Goal: Task Accomplishment & Management: Complete application form

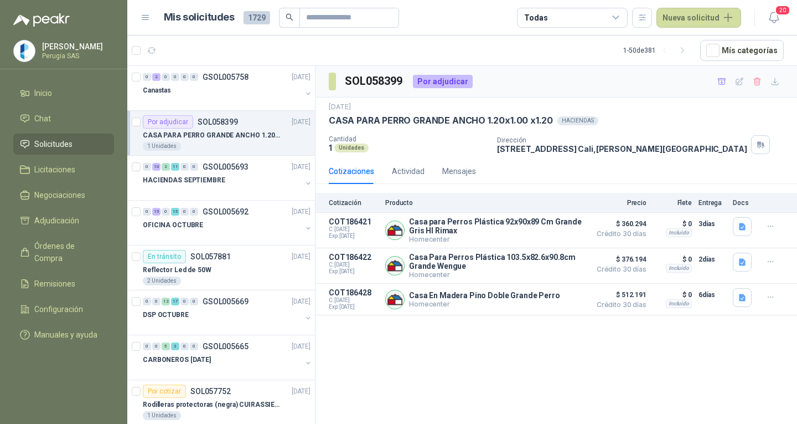
click at [54, 144] on span "Solicitudes" at bounding box center [53, 144] width 38 height 12
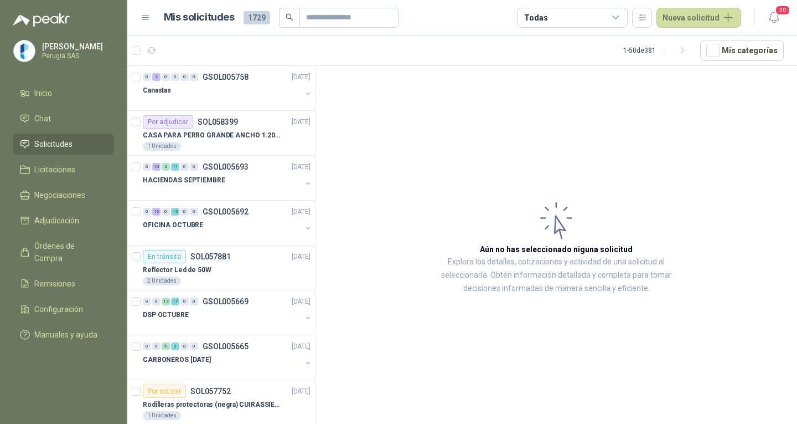
click at [54, 144] on span "Solicitudes" at bounding box center [53, 144] width 38 height 12
click at [244, 89] on div "Canastas" at bounding box center [222, 90] width 159 height 13
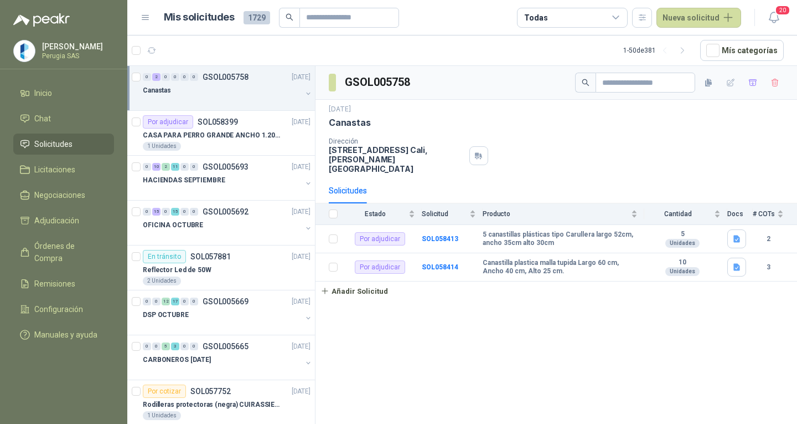
click at [244, 89] on div "Canastas" at bounding box center [222, 90] width 159 height 13
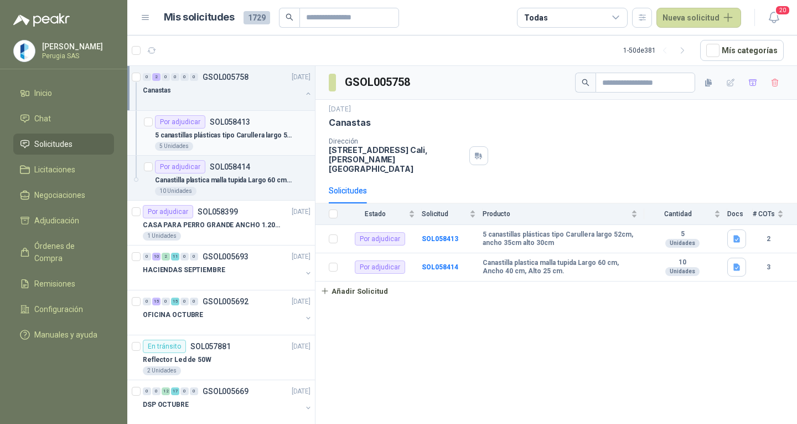
click at [250, 142] on div "5 Unidades" at bounding box center [233, 146] width 156 height 9
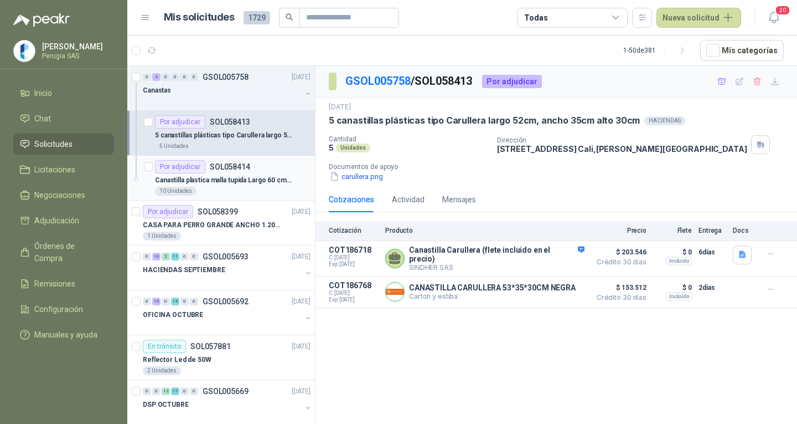
click at [237, 183] on p "Canastilla plastica malla tupida Largo 60 cm, Ancho 40 cm, Alto 25 cm." at bounding box center [224, 180] width 138 height 11
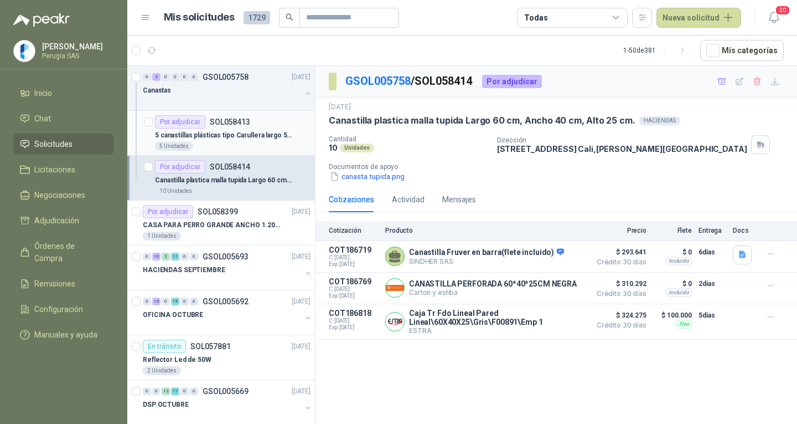
click at [228, 132] on p "5 canastillas plásticas tipo Carullera largo 52cm, ancho 35cm alto 30cm" at bounding box center [224, 135] width 138 height 11
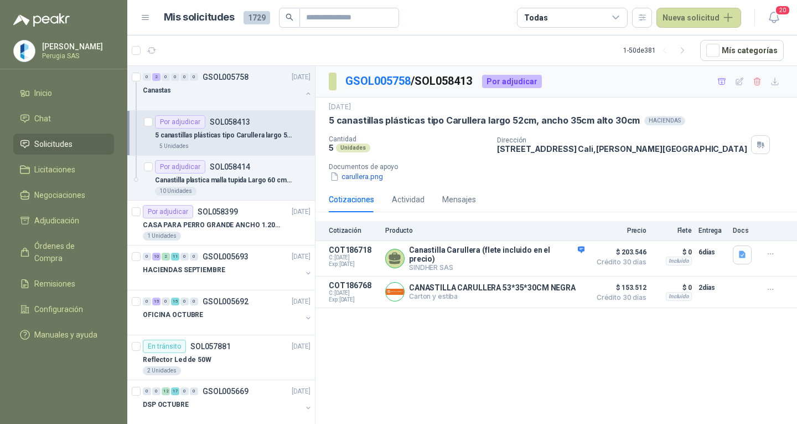
click at [234, 131] on p "5 canastillas plásticas tipo Carullera largo 52cm, ancho 35cm alto 30cm" at bounding box center [224, 135] width 138 height 11
drag, startPoint x: 229, startPoint y: 183, endPoint x: 230, endPoint y: 173, distance: 10.1
click at [229, 183] on p "Canastilla plastica malla tupida Largo 60 cm, Ancho 40 cm, Alto 25 cm." at bounding box center [224, 180] width 138 height 11
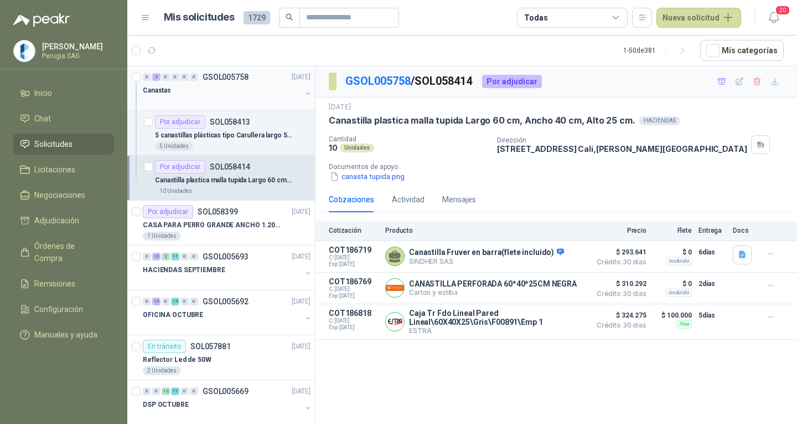
click at [221, 94] on div "Canastas" at bounding box center [222, 90] width 159 height 13
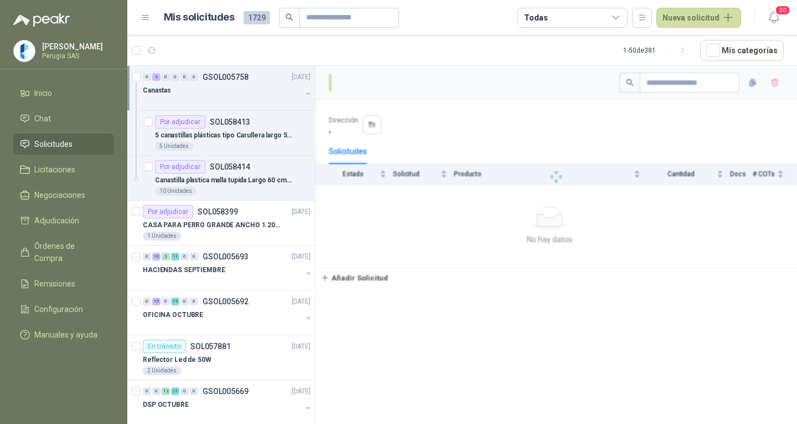
click at [221, 94] on div "Canastas" at bounding box center [222, 90] width 159 height 13
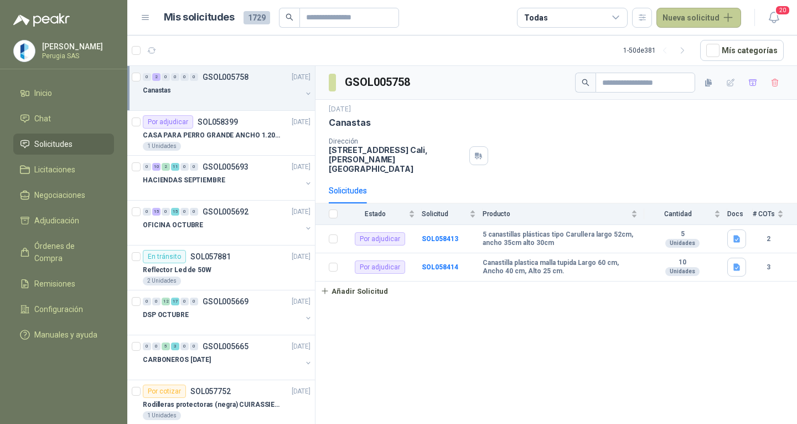
click at [699, 21] on button "Nueva solicitud" at bounding box center [699, 18] width 85 height 20
click at [688, 50] on link "Solicitud" at bounding box center [712, 44] width 94 height 19
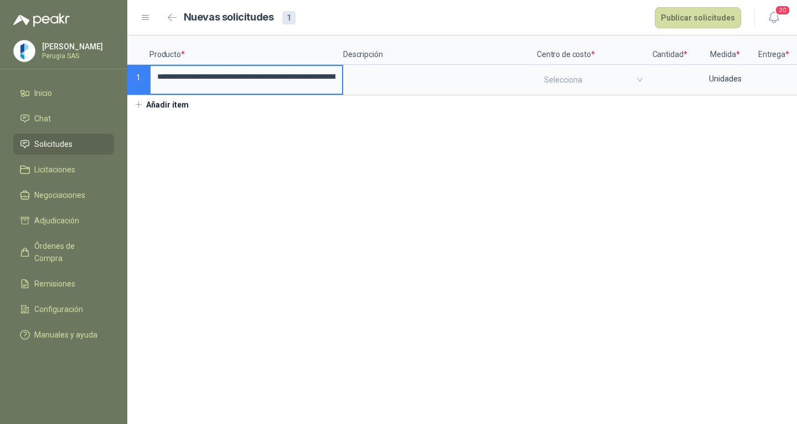
click at [272, 78] on input "**********" at bounding box center [247, 77] width 192 height 22
drag, startPoint x: 259, startPoint y: 80, endPoint x: 434, endPoint y: 79, distance: 175.5
click at [434, 79] on div "**********" at bounding box center [462, 65] width 670 height 60
drag, startPoint x: 192, startPoint y: 79, endPoint x: 442, endPoint y: 86, distance: 249.8
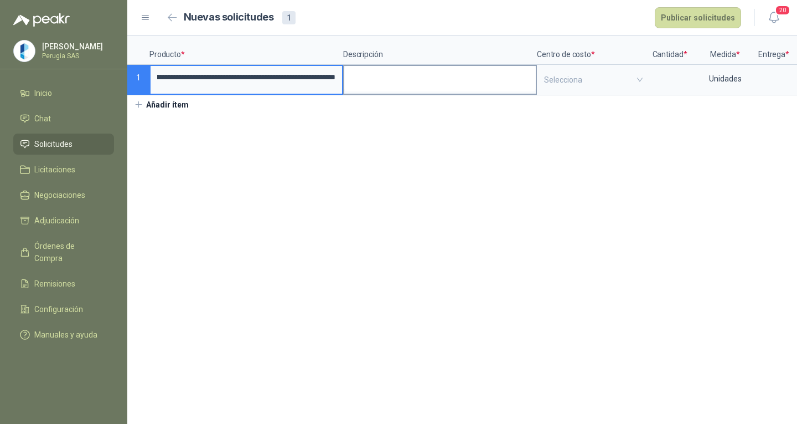
click at [442, 86] on div "**********" at bounding box center [462, 65] width 670 height 60
drag, startPoint x: 324, startPoint y: 75, endPoint x: 259, endPoint y: 81, distance: 65.6
click at [259, 81] on input "**********" at bounding box center [247, 77] width 192 height 23
type input "**********"
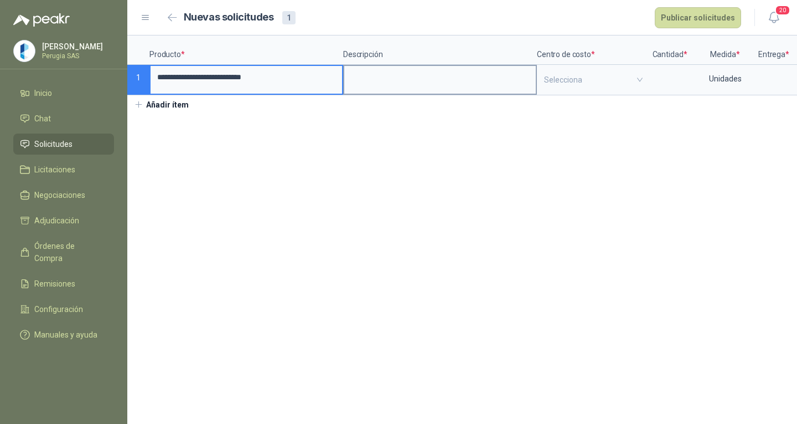
click at [406, 65] on div at bounding box center [440, 80] width 194 height 30
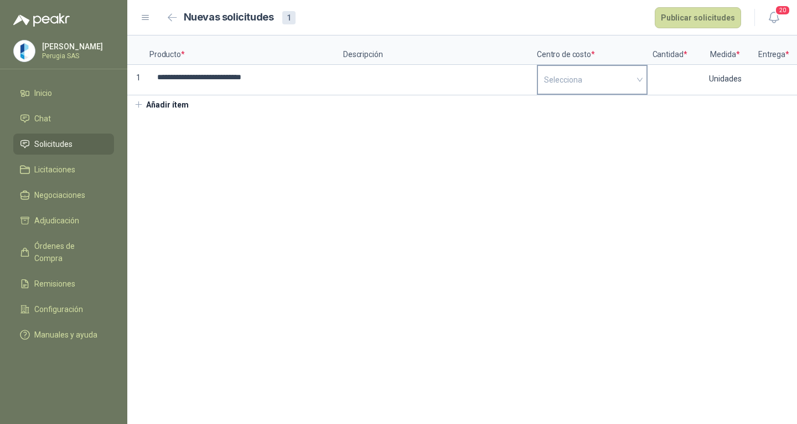
click at [582, 77] on input "search" at bounding box center [592, 80] width 96 height 28
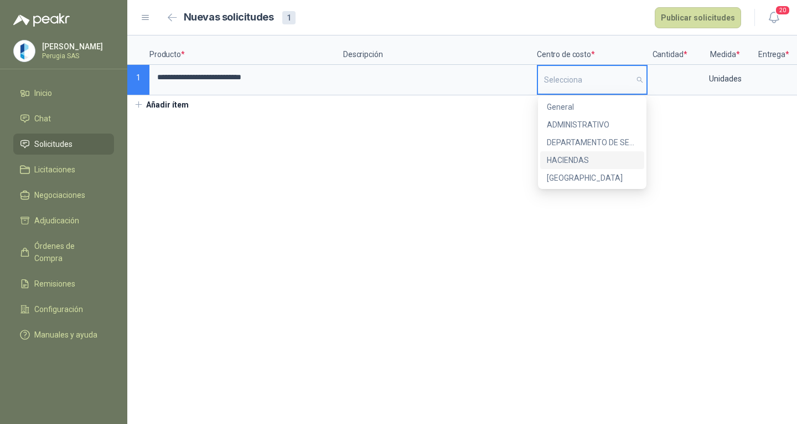
click at [584, 158] on div "HACIENDAS" at bounding box center [592, 160] width 91 height 12
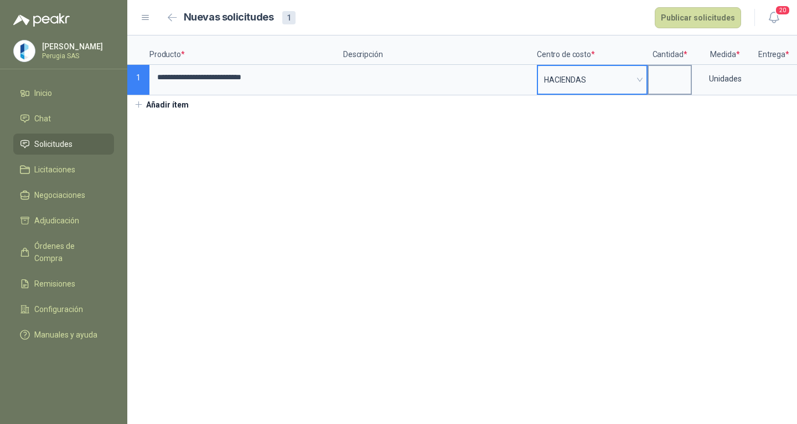
click at [664, 81] on input at bounding box center [670, 77] width 42 height 22
type input "*"
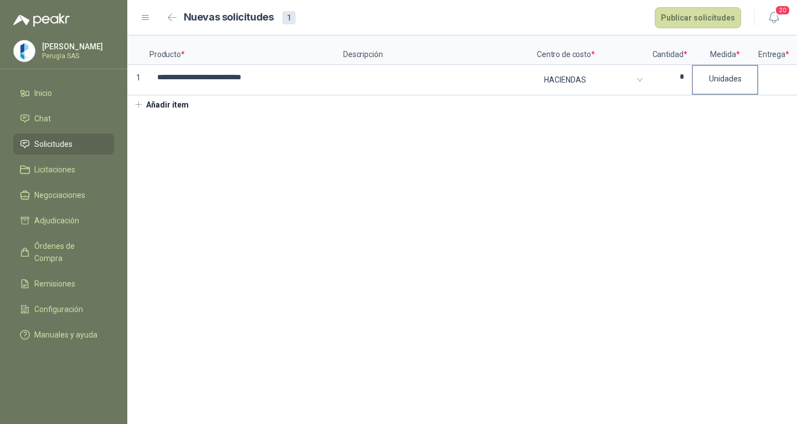
click at [749, 83] on div "Unidades" at bounding box center [725, 78] width 64 height 25
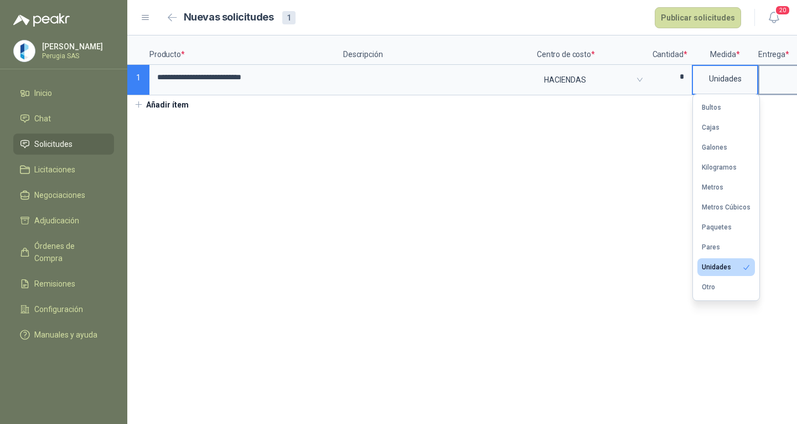
click at [771, 80] on span at bounding box center [800, 79] width 69 height 17
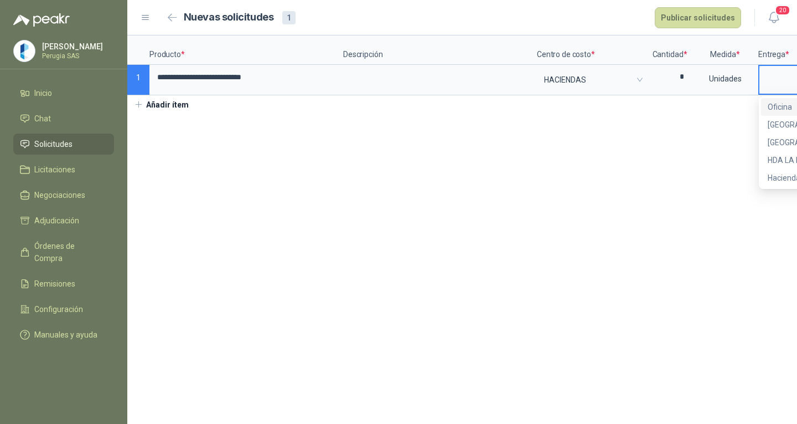
scroll to position [0, 37]
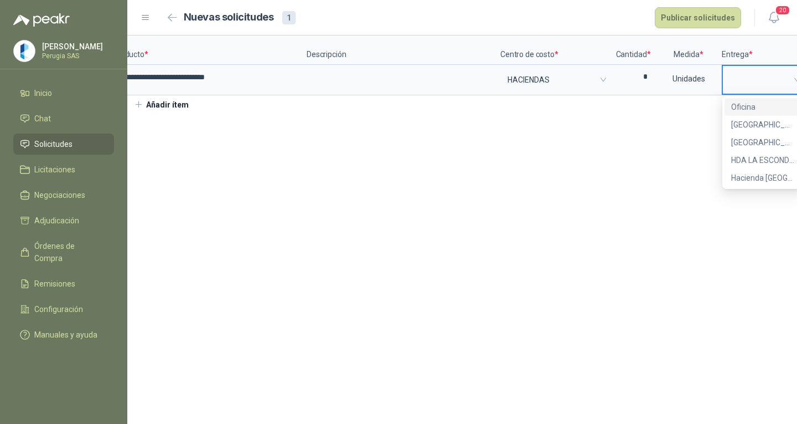
click at [749, 103] on div "Oficina" at bounding box center [762, 107] width 63 height 12
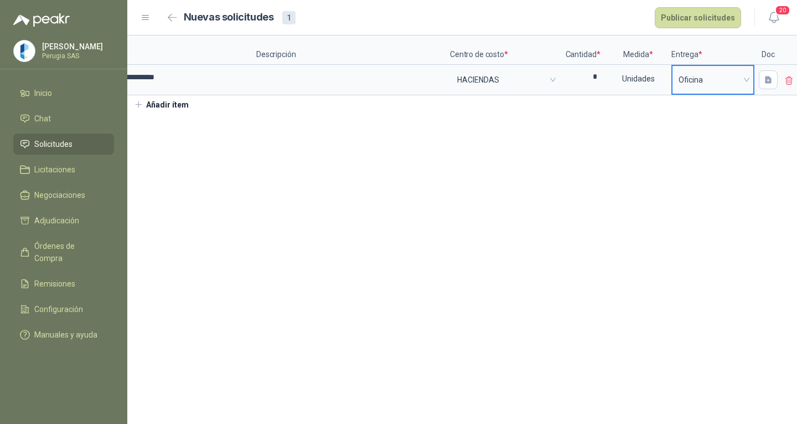
scroll to position [0, 101]
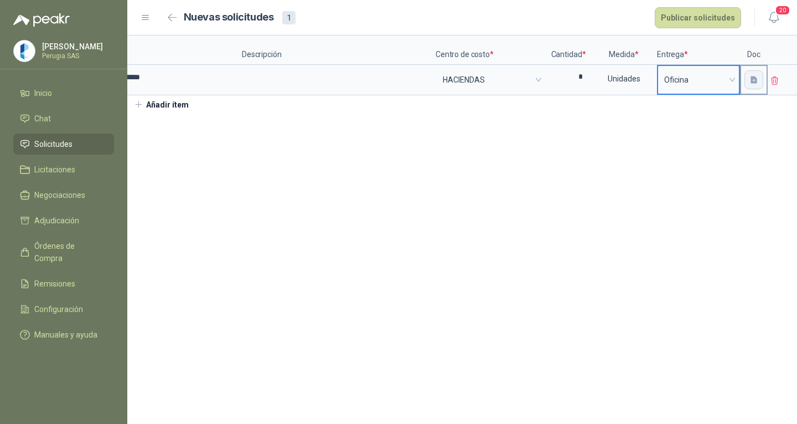
click at [756, 79] on icon "button" at bounding box center [754, 79] width 7 height 7
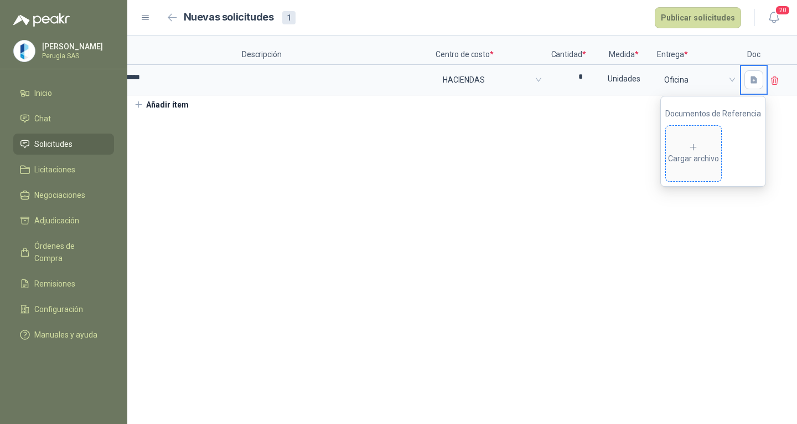
click at [693, 158] on div "Cargar archivo" at bounding box center [693, 153] width 51 height 22
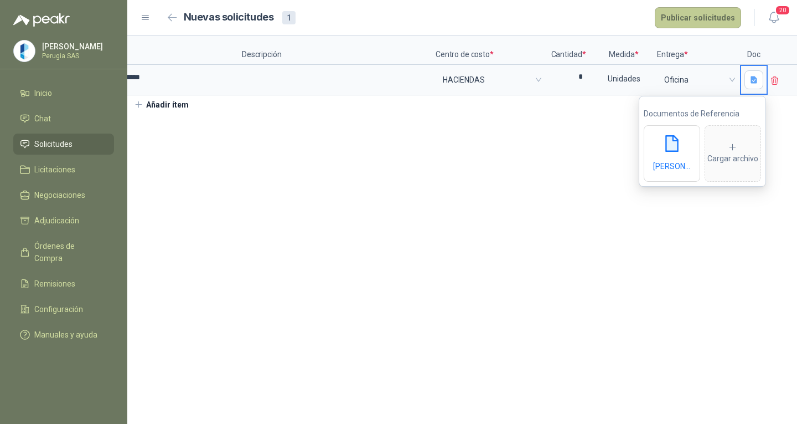
click at [723, 19] on button "Publicar solicitudes" at bounding box center [698, 17] width 86 height 21
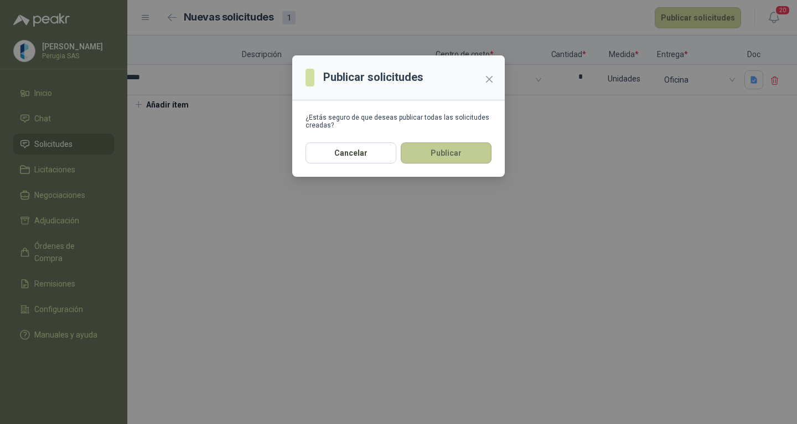
click at [470, 148] on button "Publicar" at bounding box center [446, 152] width 91 height 21
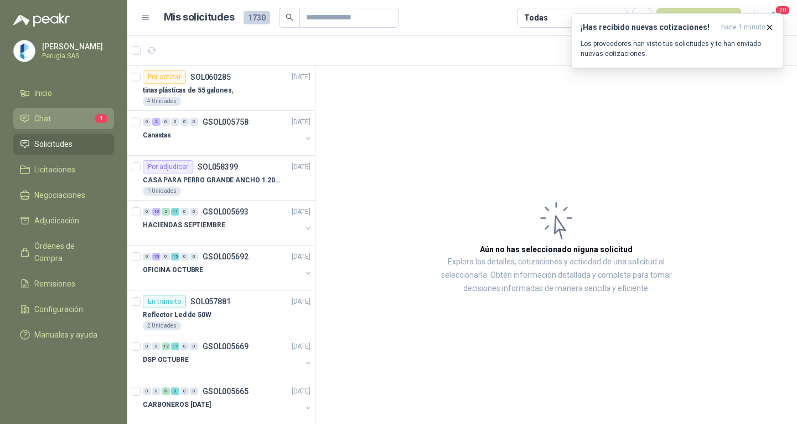
click at [60, 123] on li "Chat 1" at bounding box center [63, 118] width 87 height 12
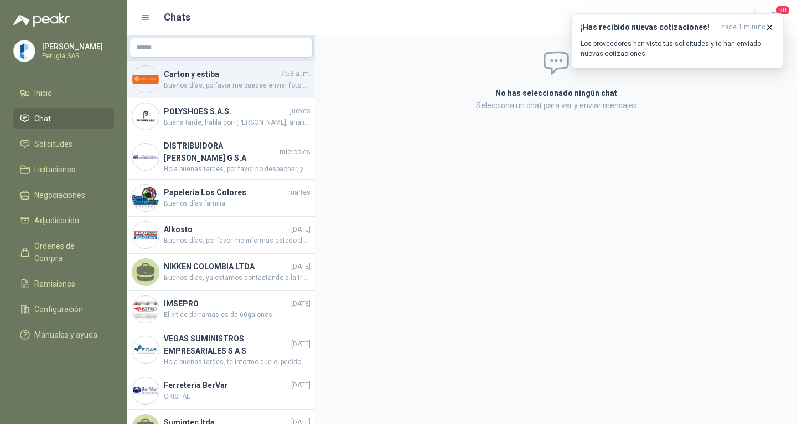
click at [211, 75] on h4 "Carton y estiba" at bounding box center [221, 74] width 115 height 12
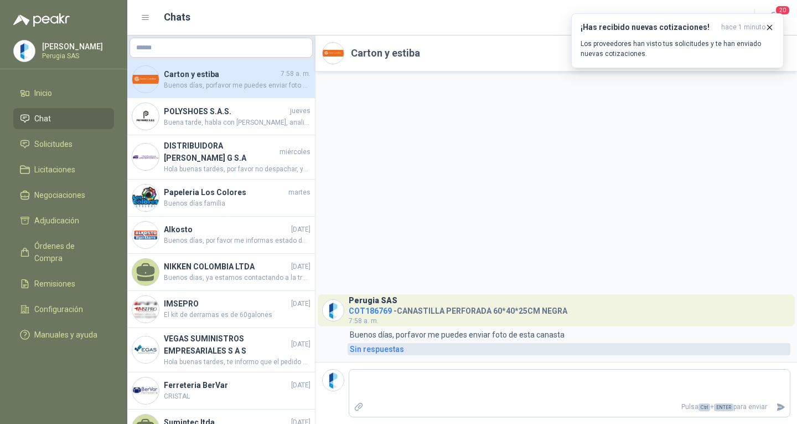
click at [385, 350] on div "Sin respuestas" at bounding box center [377, 349] width 54 height 12
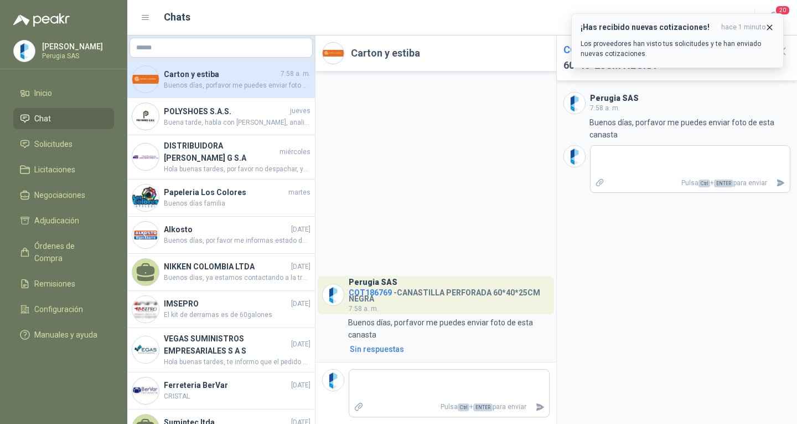
click at [767, 25] on icon "button" at bounding box center [769, 27] width 9 height 9
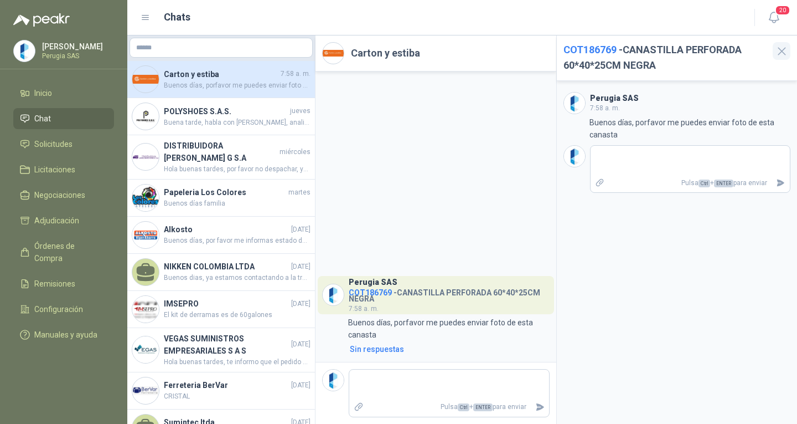
click at [781, 48] on icon "button" at bounding box center [782, 51] width 14 height 14
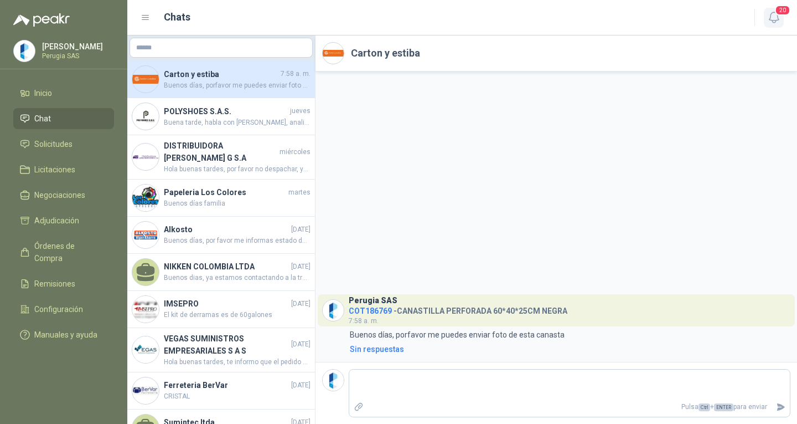
click at [779, 22] on icon "button" at bounding box center [774, 18] width 14 height 14
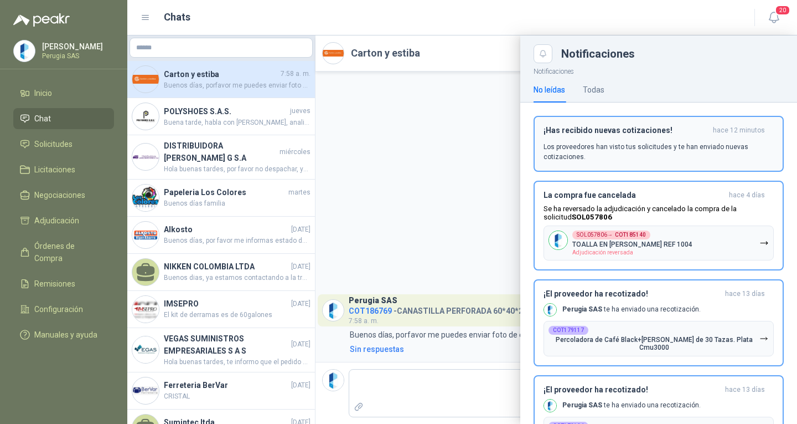
click at [604, 153] on p "Los proveedores han visto tus solicitudes y te han enviado nuevas cotizaciones." at bounding box center [659, 152] width 230 height 20
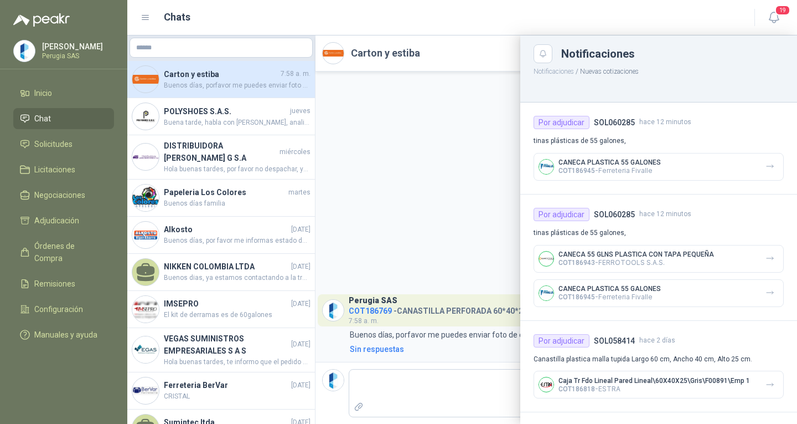
click at [437, 189] on div at bounding box center [462, 229] width 670 height 388
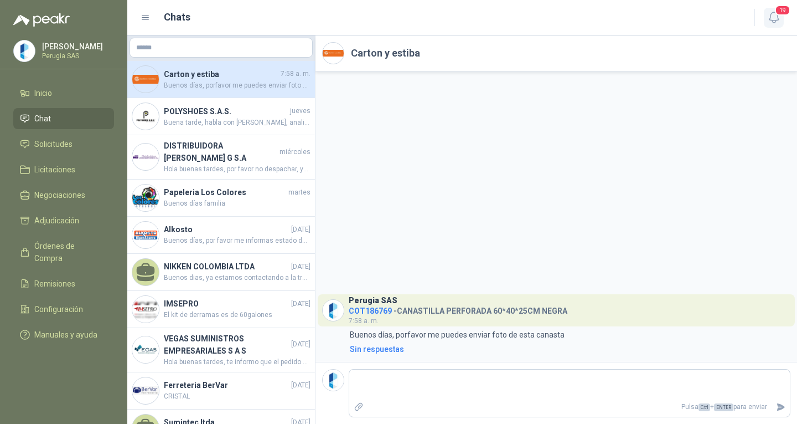
click at [781, 8] on span "19" at bounding box center [783, 10] width 16 height 11
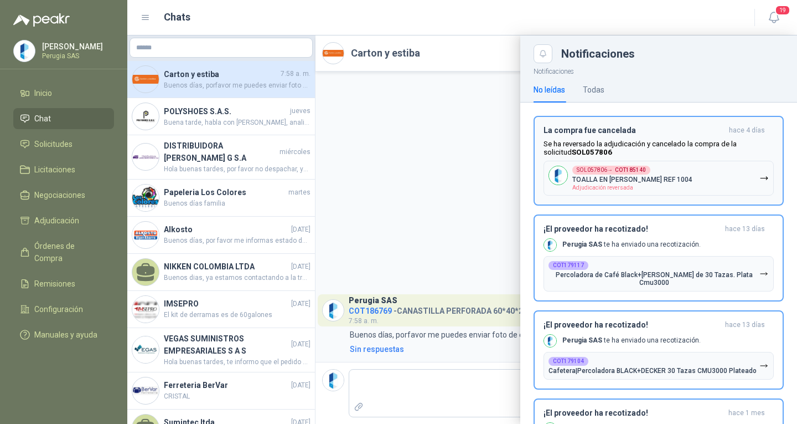
click at [707, 156] on p "Se ha reversado la adjudicación y cancelado la compra de la solicitud SOL057806" at bounding box center [659, 148] width 230 height 17
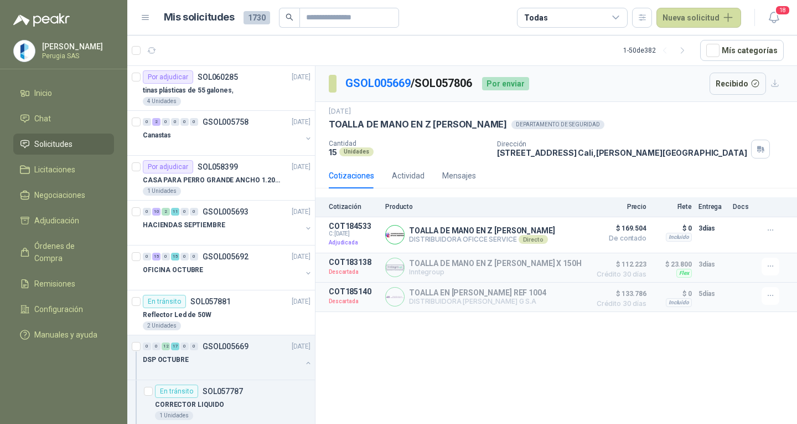
click at [47, 141] on span "Solicitudes" at bounding box center [53, 144] width 38 height 12
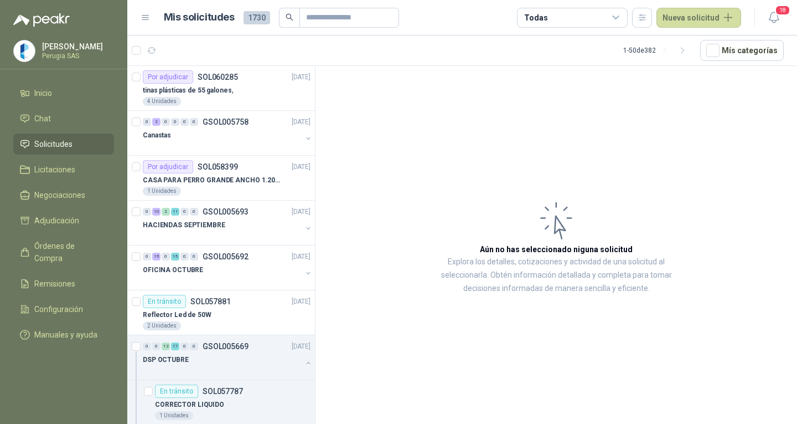
click at [47, 145] on span "Solicitudes" at bounding box center [53, 144] width 38 height 12
click at [210, 110] on article "Por adjudicar SOL060285 [DATE] tinas plásticas de 55 galones, 4 Unidades" at bounding box center [221, 88] width 188 height 45
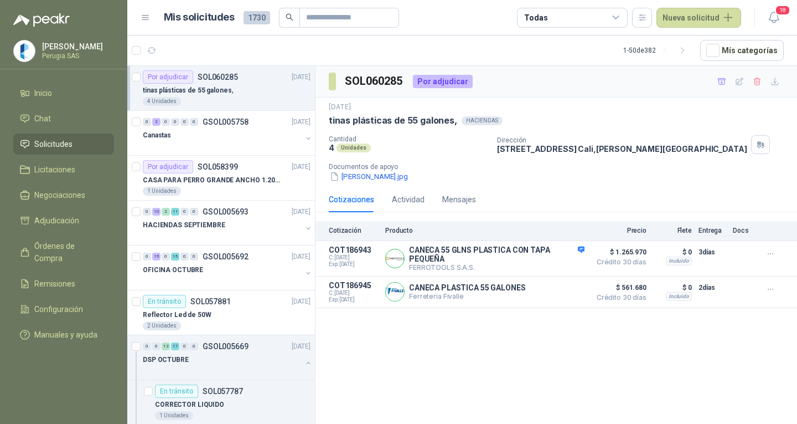
click at [218, 84] on div "tinas plásticas de 55 galones," at bounding box center [227, 90] width 168 height 13
click at [565, 258] on button "Detalles" at bounding box center [559, 258] width 52 height 15
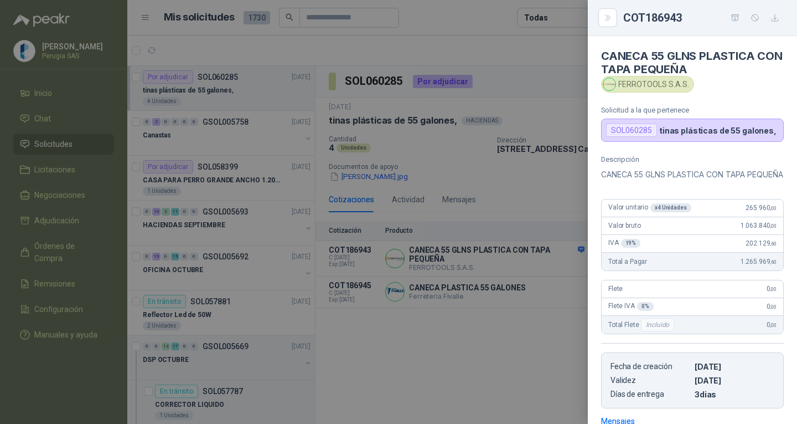
click at [621, 180] on p "CANECA 55 GLNS PLASTICA CON TAPA PEQUEÑA" at bounding box center [692, 174] width 183 height 13
click at [606, 18] on icon "Close" at bounding box center [607, 17] width 9 height 9
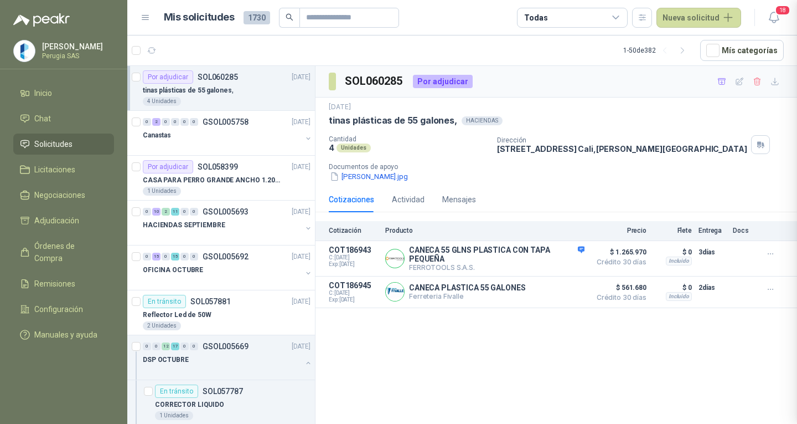
scroll to position [182, 0]
click at [785, 12] on span "18" at bounding box center [783, 10] width 16 height 11
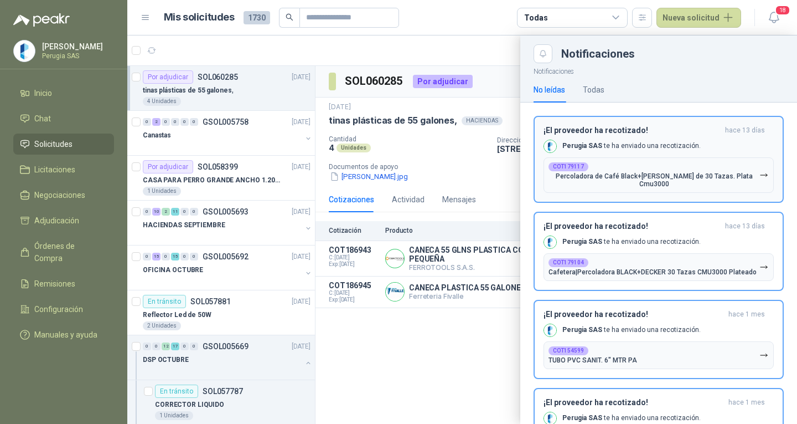
click at [662, 144] on p "Perugia SAS te ha enviado una recotización." at bounding box center [631, 145] width 138 height 9
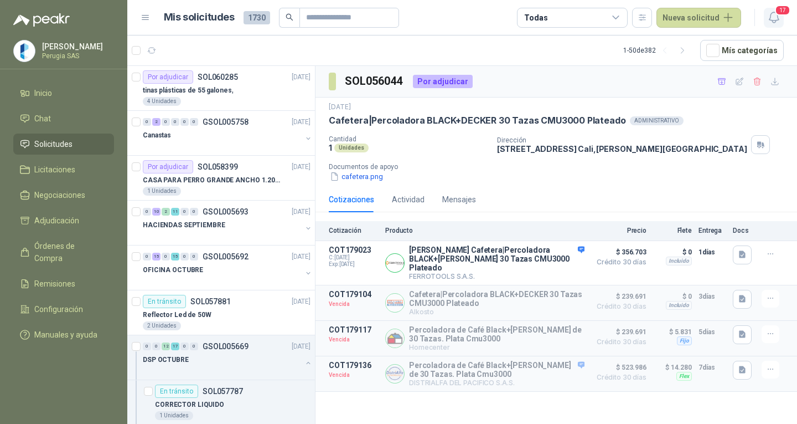
click at [778, 20] on icon "button" at bounding box center [773, 17] width 9 height 11
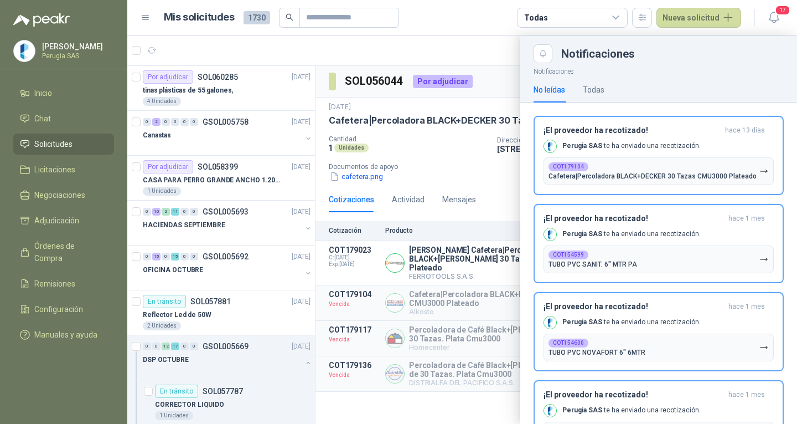
click at [467, 45] on div at bounding box center [462, 229] width 670 height 388
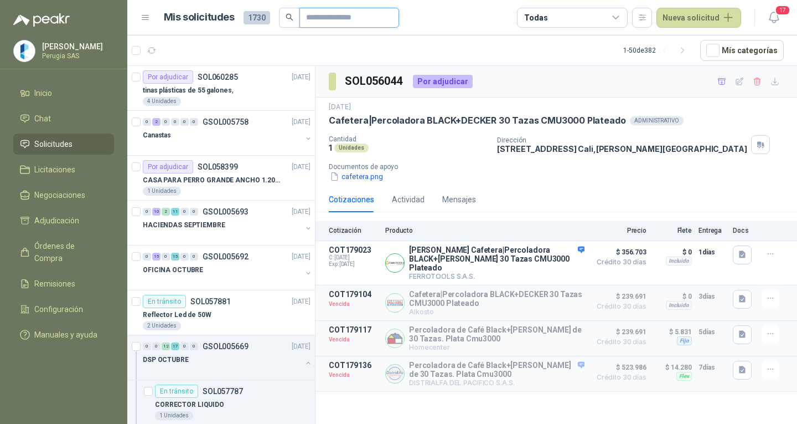
click at [328, 9] on input "text" at bounding box center [345, 17] width 78 height 19
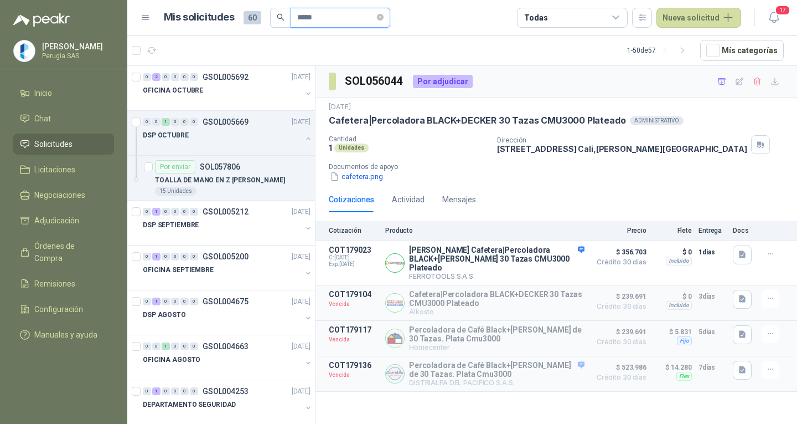
type input "******"
click at [331, 17] on input "******" at bounding box center [336, 17] width 78 height 19
click at [333, 16] on input "******" at bounding box center [336, 17] width 78 height 19
click at [317, 18] on input "******" at bounding box center [336, 17] width 78 height 19
click at [315, 13] on input "******" at bounding box center [336, 17] width 78 height 19
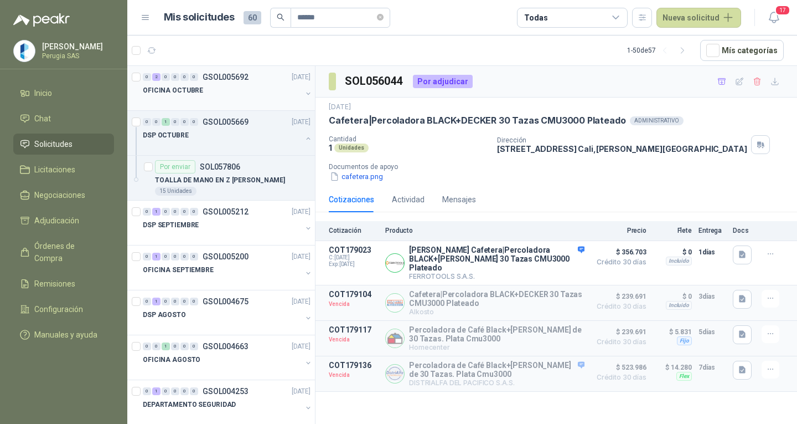
click at [239, 89] on div "OFICINA OCTUBRE" at bounding box center [222, 90] width 159 height 13
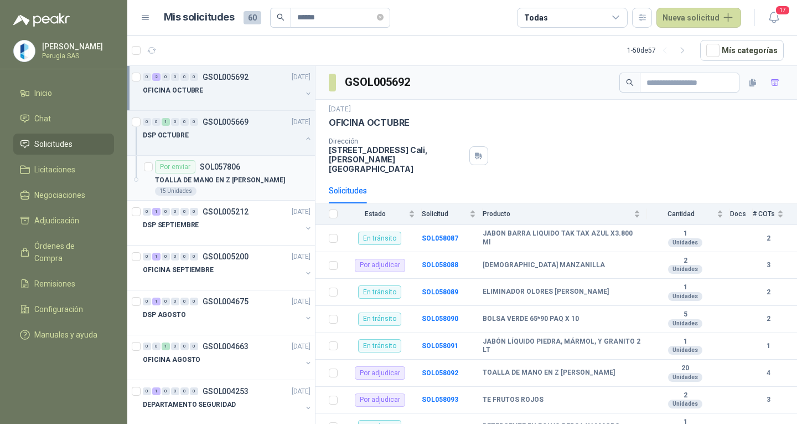
click at [235, 184] on p "TOALLA DE MANO EN Z [PERSON_NAME]" at bounding box center [220, 180] width 130 height 11
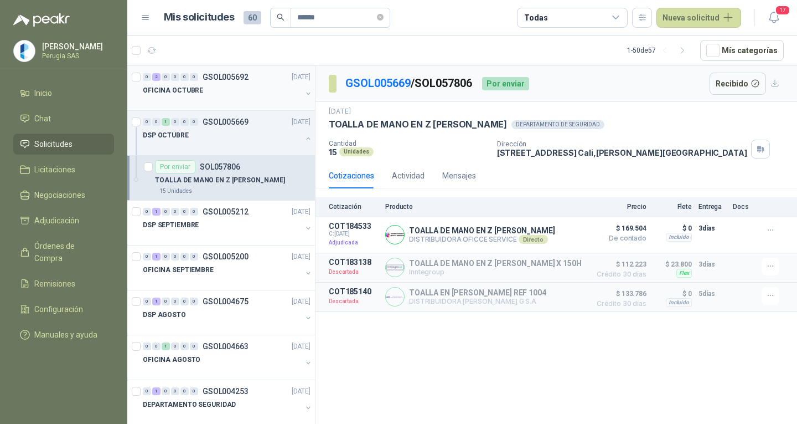
click at [239, 67] on div "0 2 0 0 0 0 GSOL005692 [DATE] OFICINA OCTUBRE" at bounding box center [221, 88] width 188 height 45
click at [239, 90] on div "OFICINA OCTUBRE" at bounding box center [222, 90] width 159 height 13
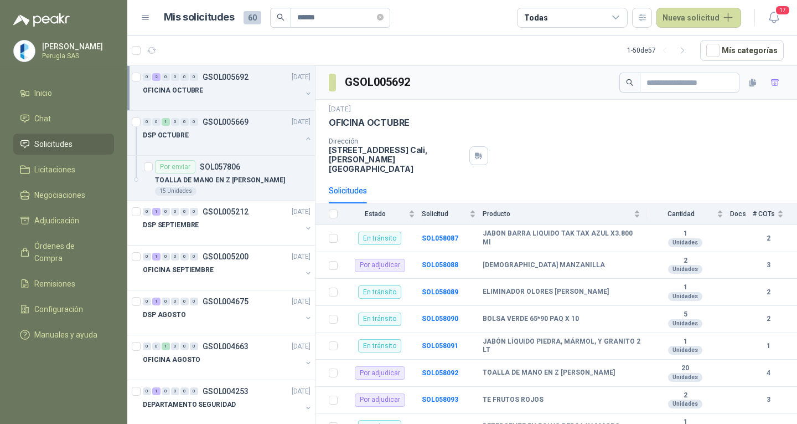
click at [238, 90] on div "OFICINA OCTUBRE" at bounding box center [222, 90] width 159 height 13
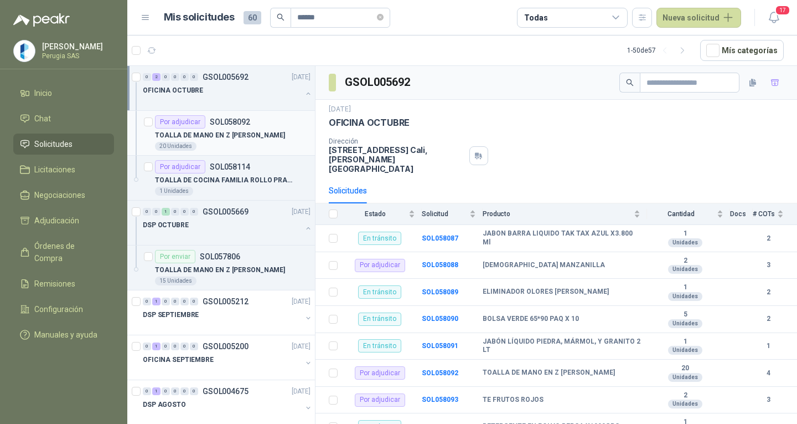
scroll to position [4, 0]
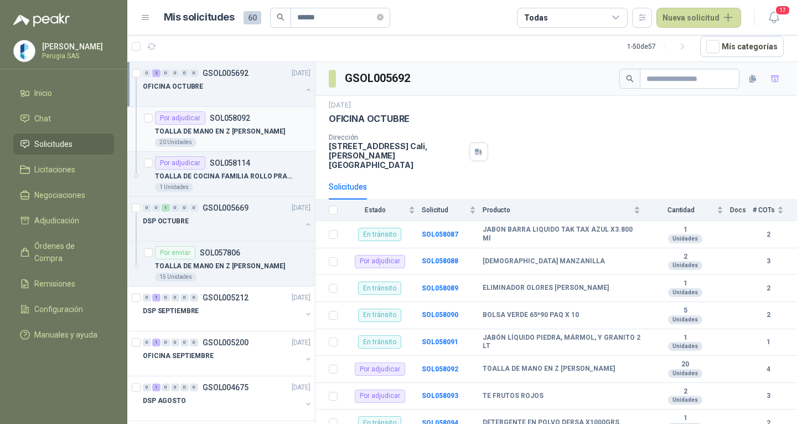
click at [234, 127] on p "TOALLA DE MANO EN Z [PERSON_NAME]" at bounding box center [220, 131] width 130 height 11
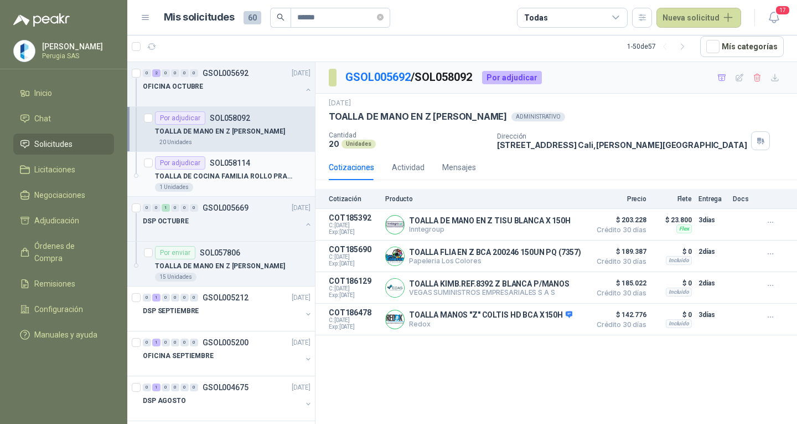
click at [229, 176] on p "TOALLA DE COCINA FAMILIA ROLLO PRACTI DIARIOS" at bounding box center [224, 176] width 138 height 11
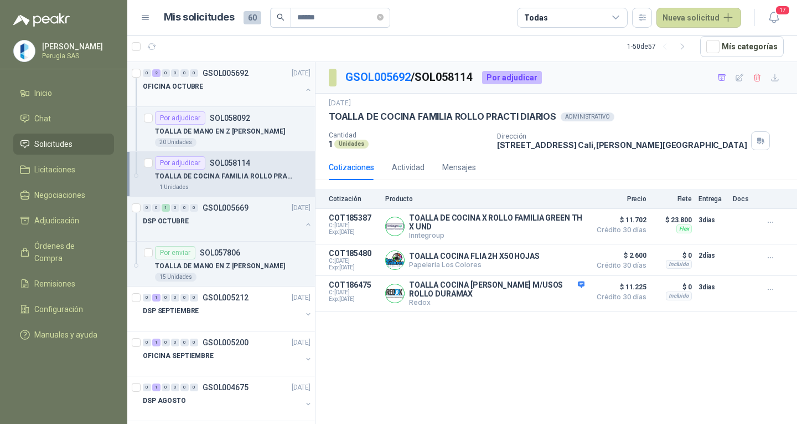
click at [264, 90] on div "OFICINA OCTUBRE" at bounding box center [222, 86] width 159 height 13
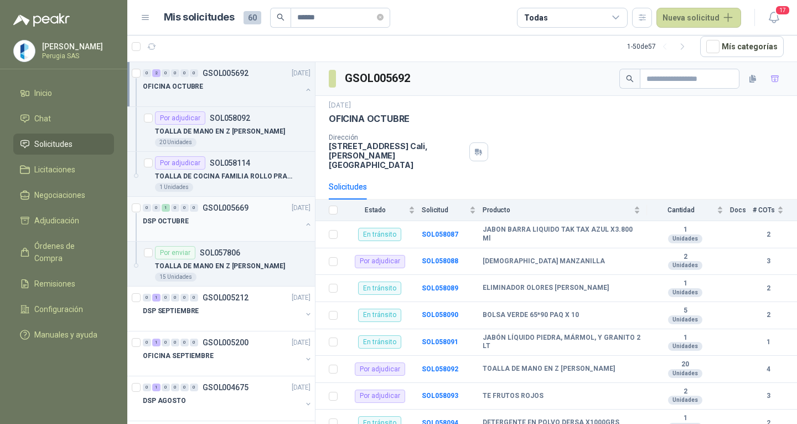
click at [230, 220] on div "DSP OCTUBRE" at bounding box center [222, 220] width 159 height 13
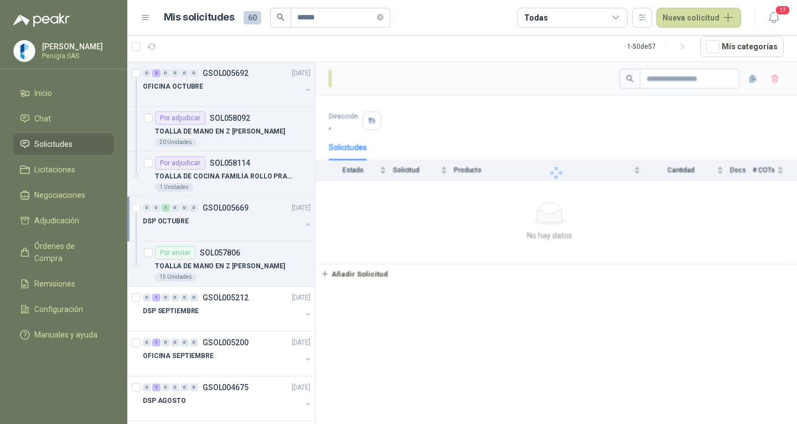
scroll to position [55, 0]
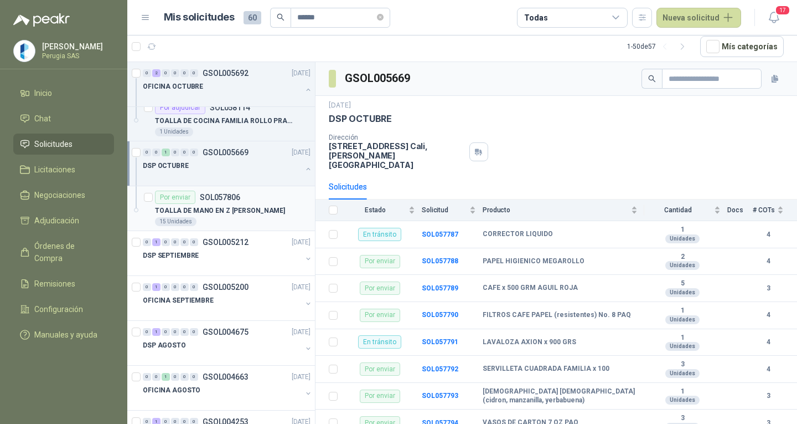
click at [238, 205] on p "TOALLA DE MANO EN Z [PERSON_NAME]" at bounding box center [220, 210] width 130 height 11
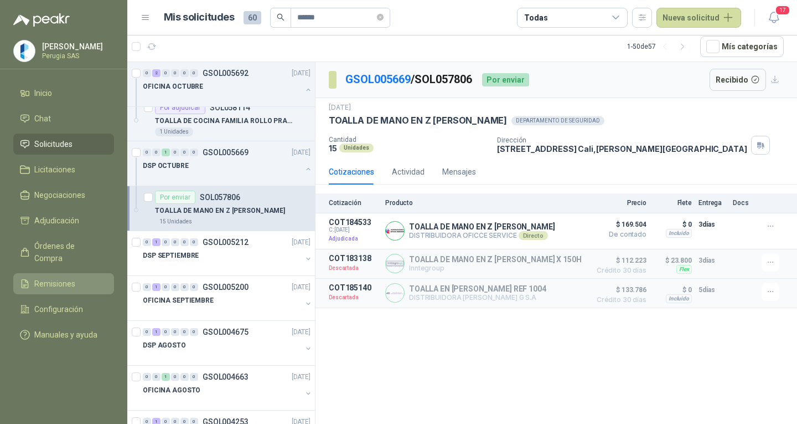
click at [61, 278] on span "Remisiones" at bounding box center [54, 283] width 41 height 12
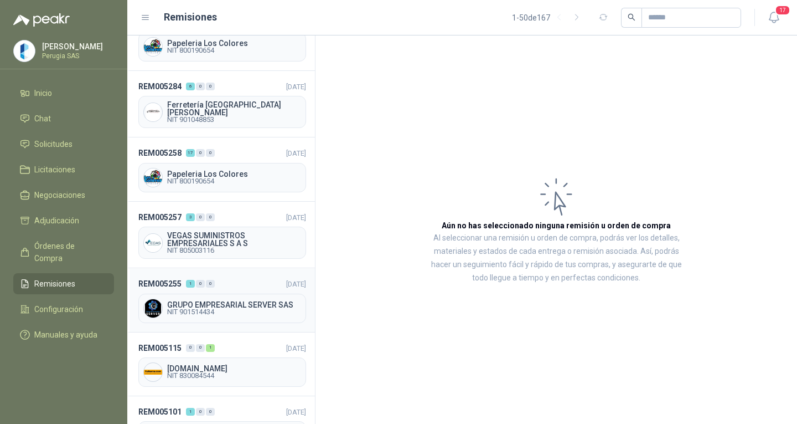
scroll to position [111, 0]
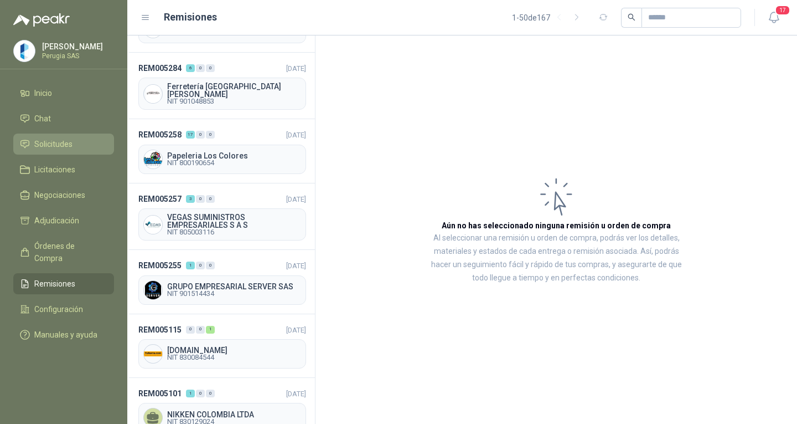
click at [63, 149] on span "Solicitudes" at bounding box center [53, 144] width 38 height 12
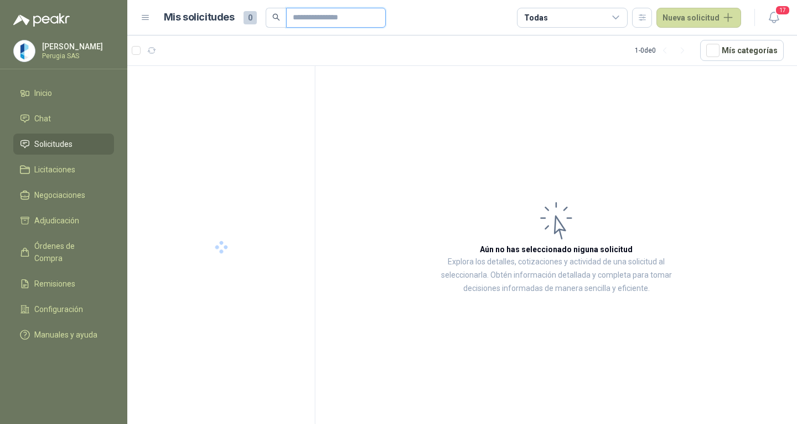
click at [321, 17] on input "text" at bounding box center [332, 17] width 78 height 19
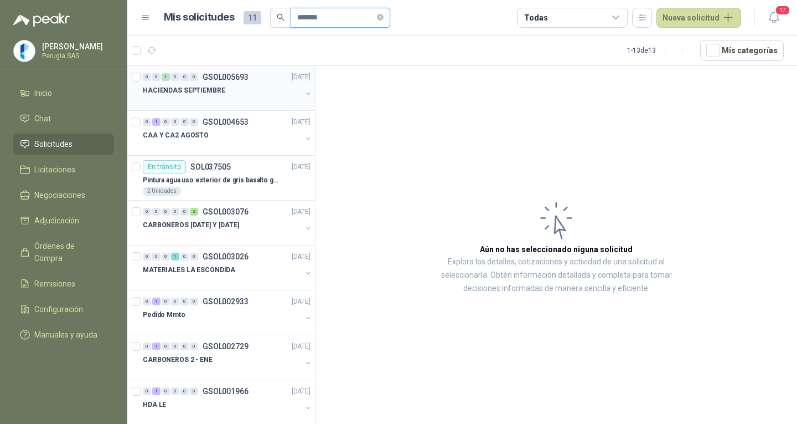
type input "*******"
click at [239, 88] on div "HACIENDAS SEPTIEMBRE" at bounding box center [222, 90] width 159 height 13
